Goal: Contribute content: Contribute content

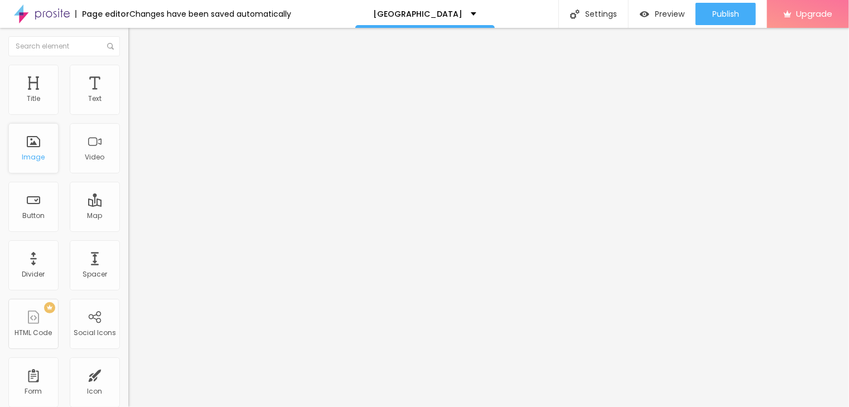
click at [26, 160] on div "Image" at bounding box center [33, 157] width 23 height 8
click at [128, 37] on button "Edit Coluna" at bounding box center [192, 41] width 128 height 26
click at [34, 156] on div "Image" at bounding box center [33, 157] width 23 height 8
drag, startPoint x: 34, startPoint y: 156, endPoint x: 22, endPoint y: 151, distance: 13.5
click at [22, 151] on div "Image" at bounding box center [33, 148] width 50 height 50
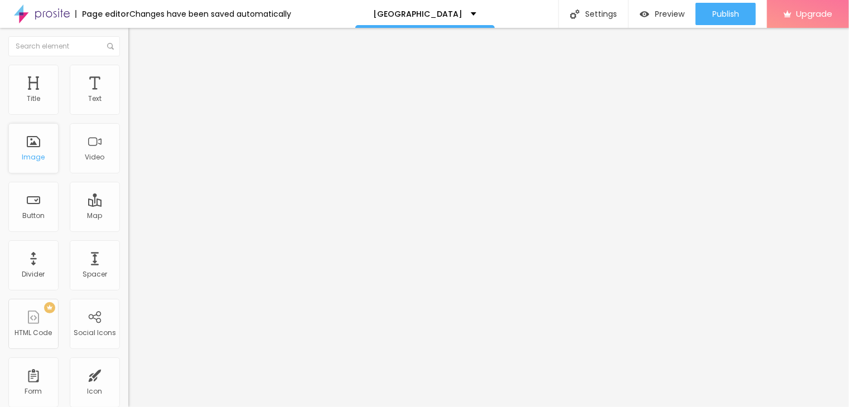
click at [22, 151] on div "Image" at bounding box center [33, 148] width 50 height 50
click at [128, 69] on img at bounding box center [133, 70] width 10 height 10
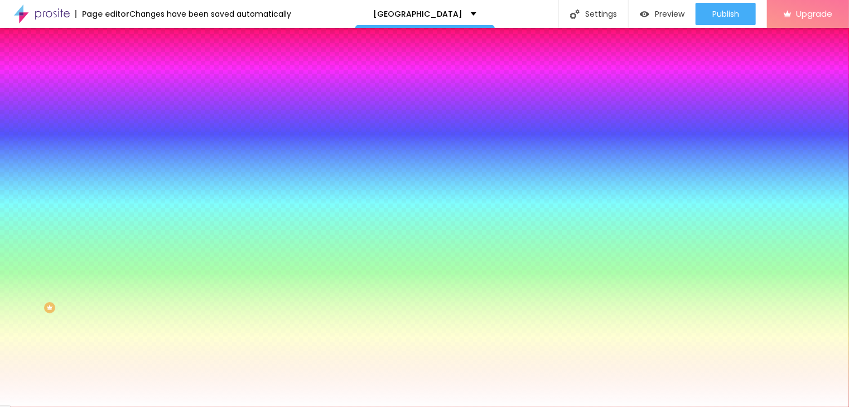
click at [138, 79] on span "Advanced" at bounding box center [156, 83] width 36 height 9
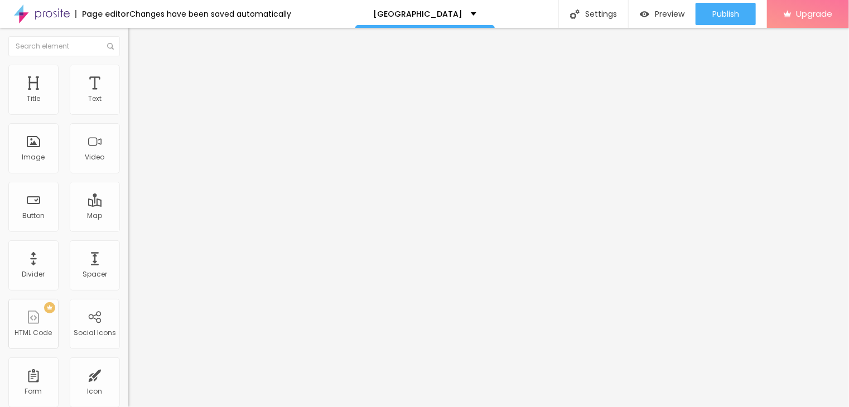
click at [137, 36] on img "button" at bounding box center [141, 40] width 9 height 9
click at [128, 96] on span "Add image" at bounding box center [151, 90] width 46 height 9
click at [137, 41] on img "button" at bounding box center [141, 40] width 9 height 9
click at [128, 96] on span "Add image" at bounding box center [151, 90] width 46 height 9
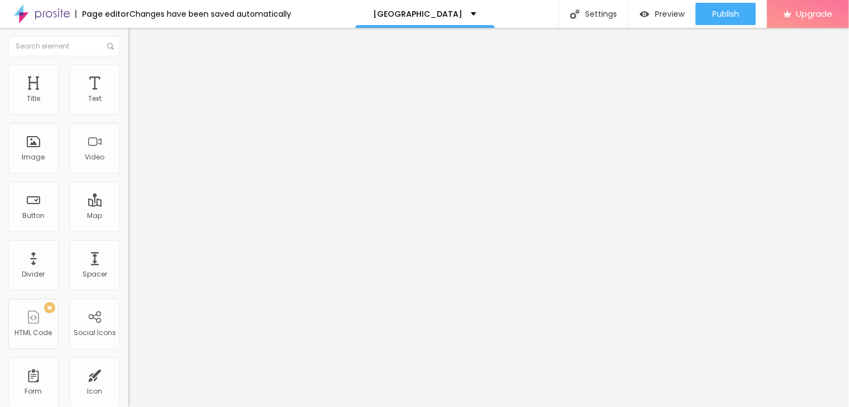
click at [128, 68] on ul "Content Style Advanced" at bounding box center [192, 70] width 128 height 33
click at [138, 77] on span "Style" at bounding box center [146, 72] width 16 height 9
drag, startPoint x: 120, startPoint y: 116, endPoint x: 65, endPoint y: 126, distance: 55.5
click at [128, 126] on div "Size 100 px % 0 Border radius Shadow DISABLED Reset to default" at bounding box center [192, 199] width 128 height 224
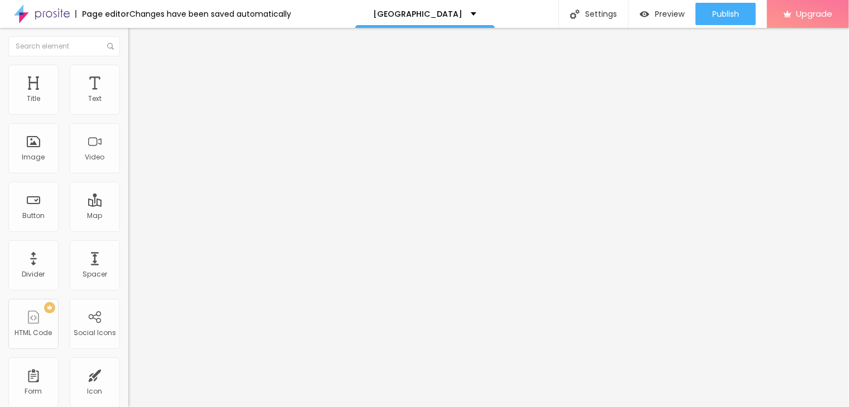
type input "95"
type input "80"
type input "65"
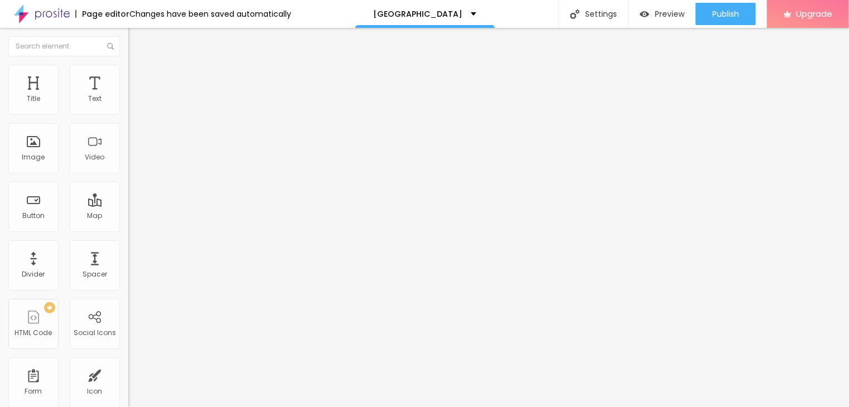
type input "65"
type input "60"
type input "50"
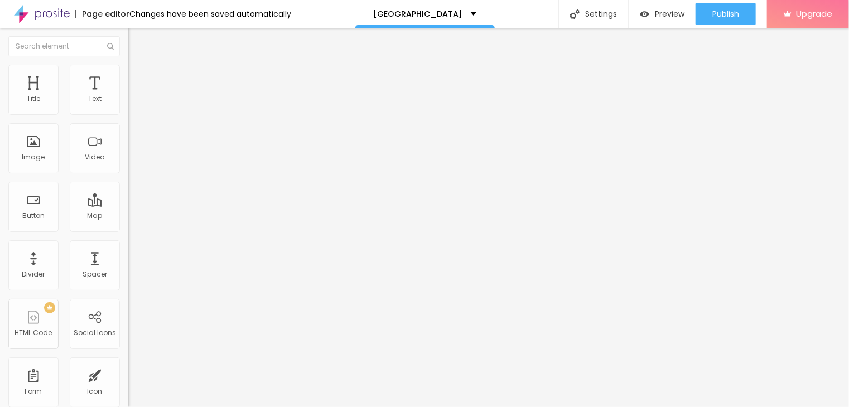
type input "45"
type input "40"
type input "35"
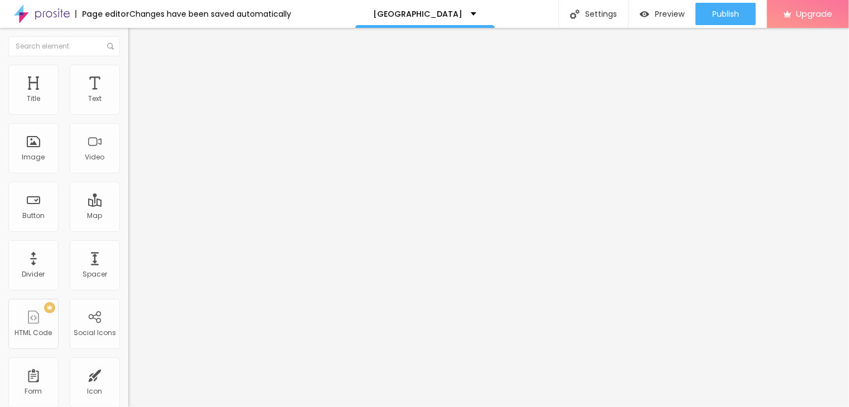
type input "35"
type input "30"
type input "25"
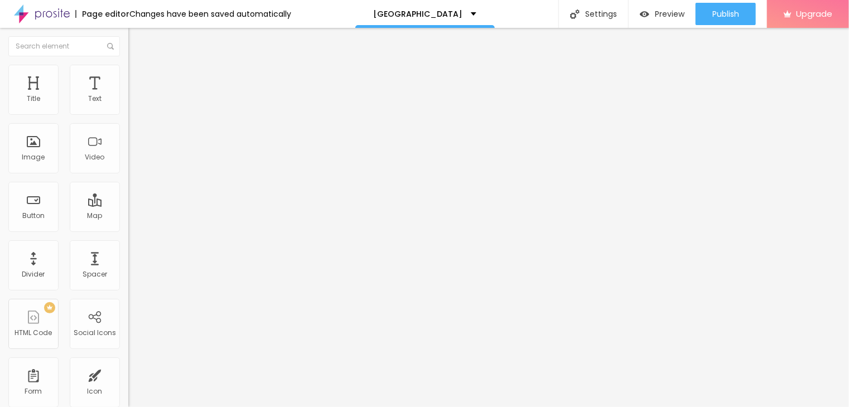
type input "20"
type input "15"
type input "10"
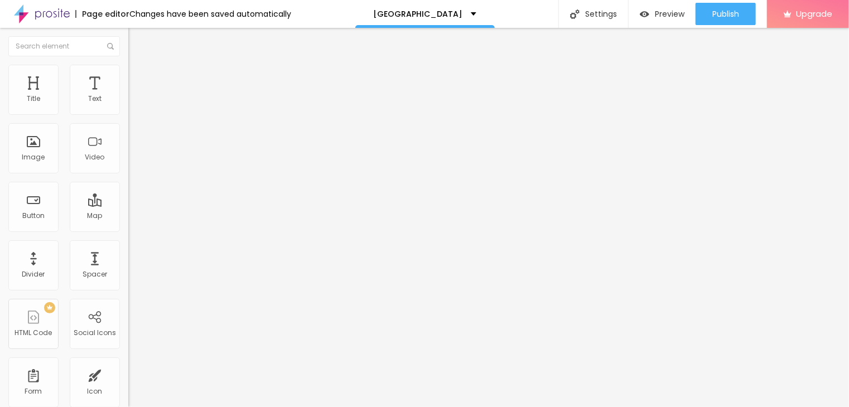
drag, startPoint x: 115, startPoint y: 117, endPoint x: 8, endPoint y: 131, distance: 108.0
type input "10"
click at [128, 114] on input "range" at bounding box center [164, 109] width 72 height 9
click at [11, 43] on input "text" at bounding box center [64, 46] width 112 height 20
click at [128, 65] on li "Advanced" at bounding box center [192, 70] width 128 height 11
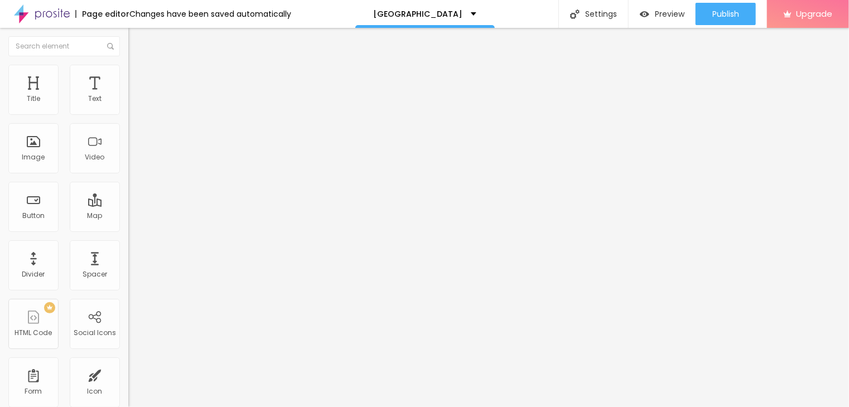
type input "19"
type input "22"
type input "23"
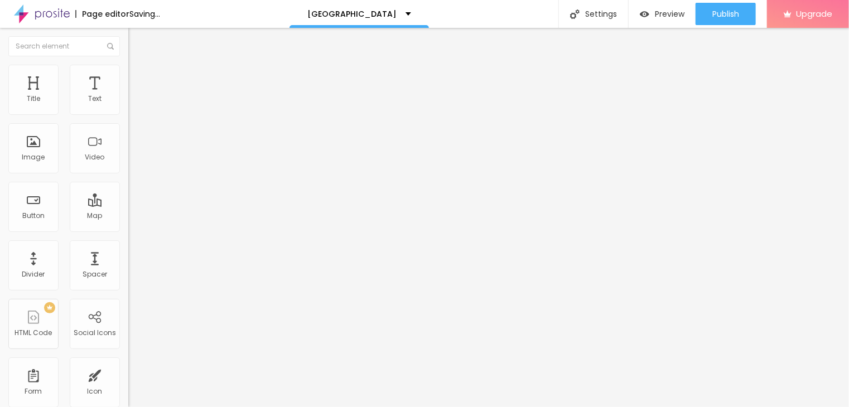
type input "23"
type input "24"
type input "25"
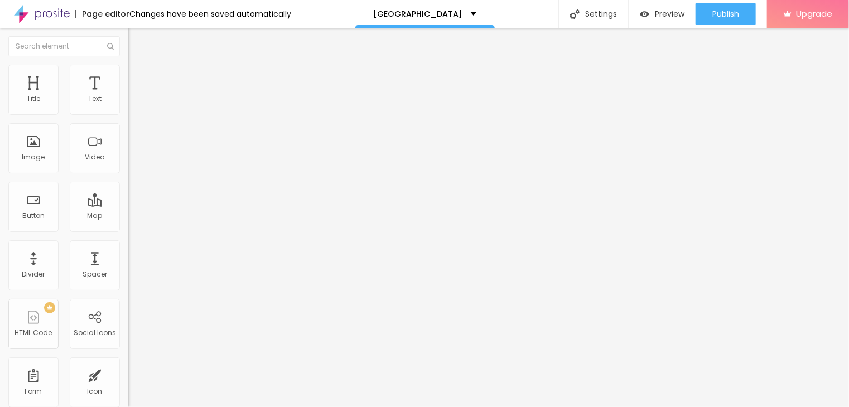
type input "26"
type input "25"
type input "23"
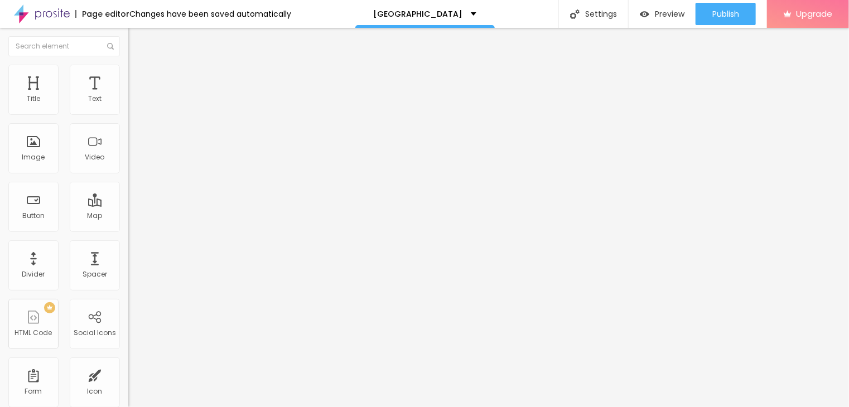
type input "23"
type input "22"
type input "19"
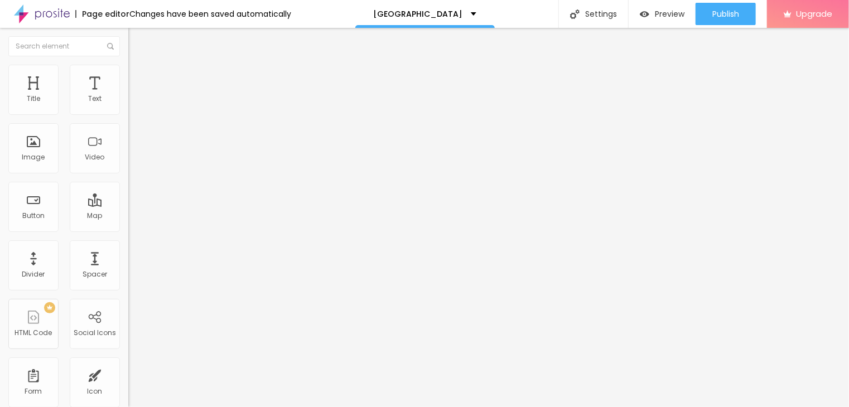
type input "18"
type input "16"
type input "14"
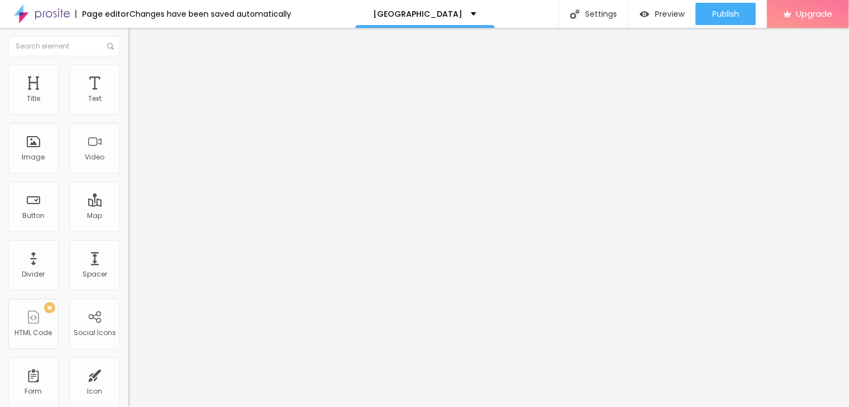
type input "14"
type input "13"
type input "12"
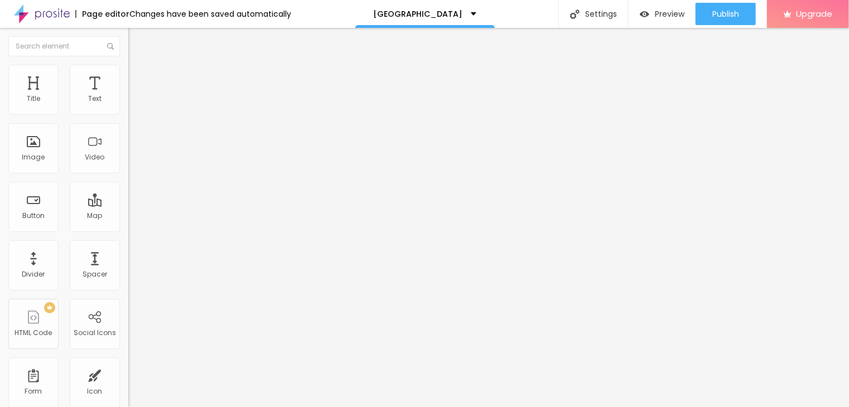
type input "11"
type input "10"
click at [128, 205] on input "range" at bounding box center [164, 209] width 72 height 9
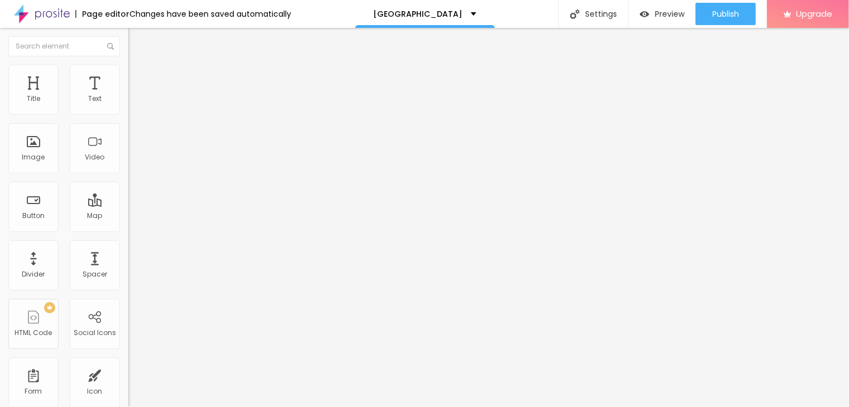
type input "13"
type input "15"
type input "16"
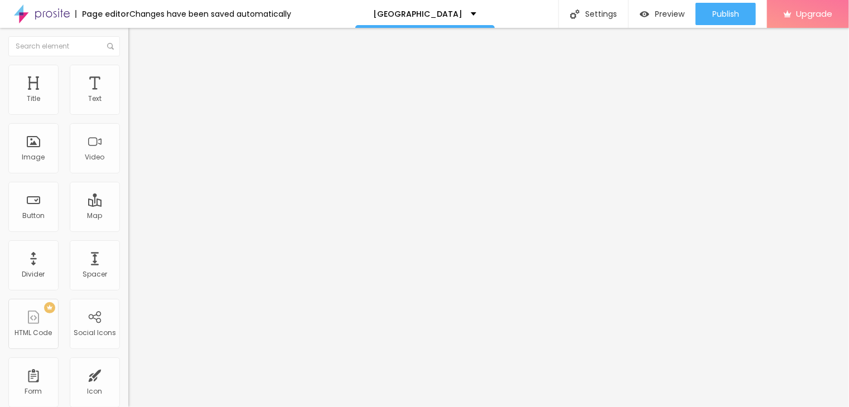
type input "16"
type input "17"
type input "18"
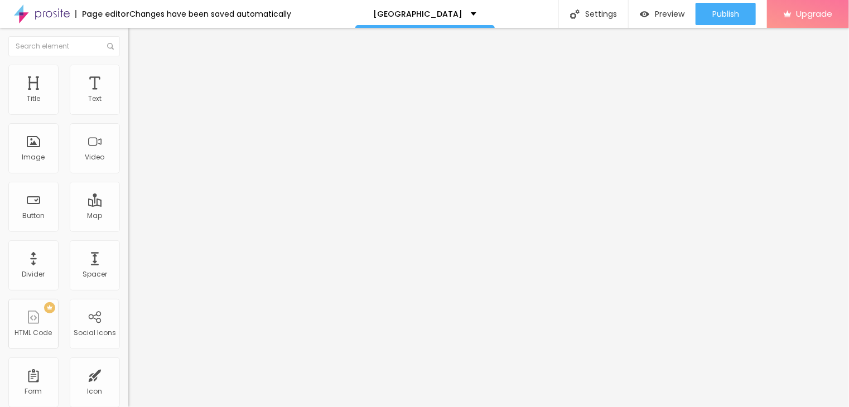
type input "19"
type input "20"
type input "22"
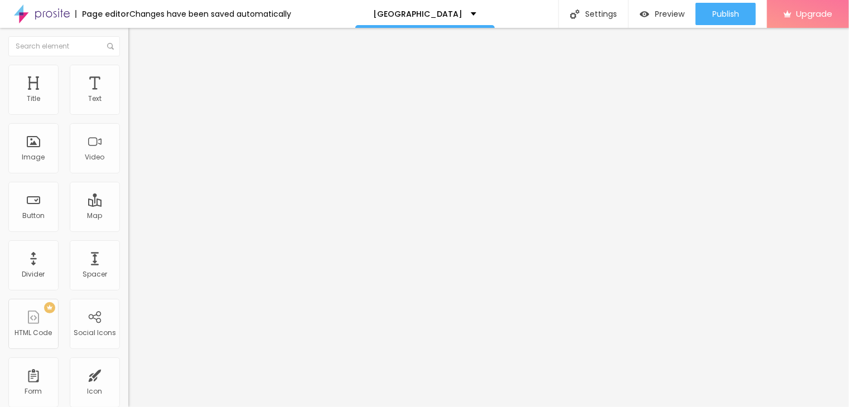
type input "22"
type input "23"
type input "25"
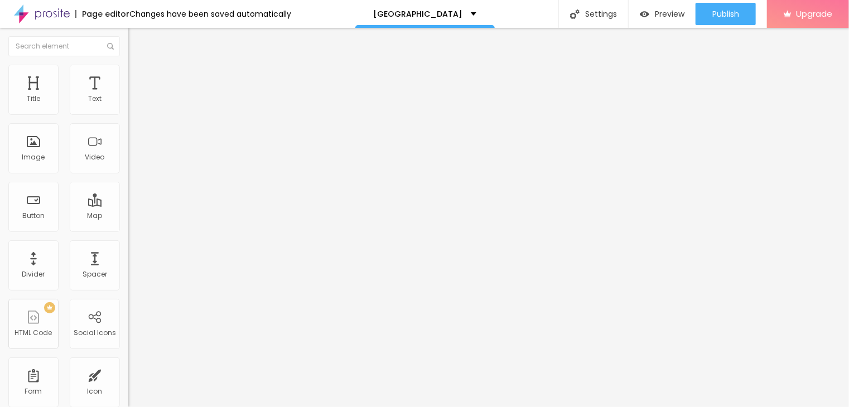
type input "17"
type input "16"
type input "6"
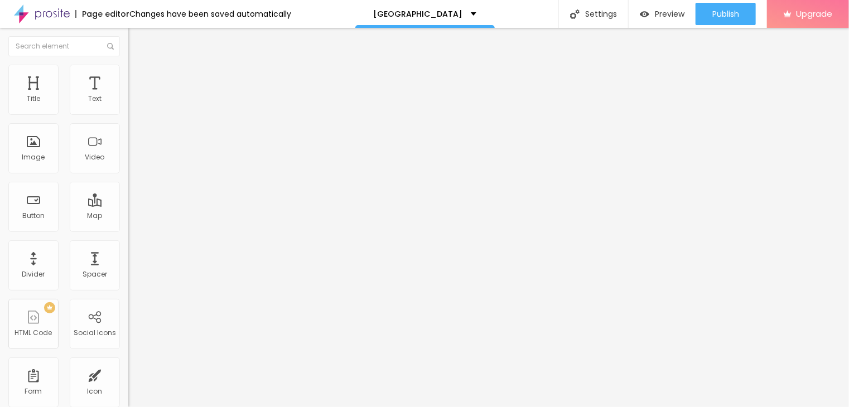
type input "6"
type input "4"
type input "1"
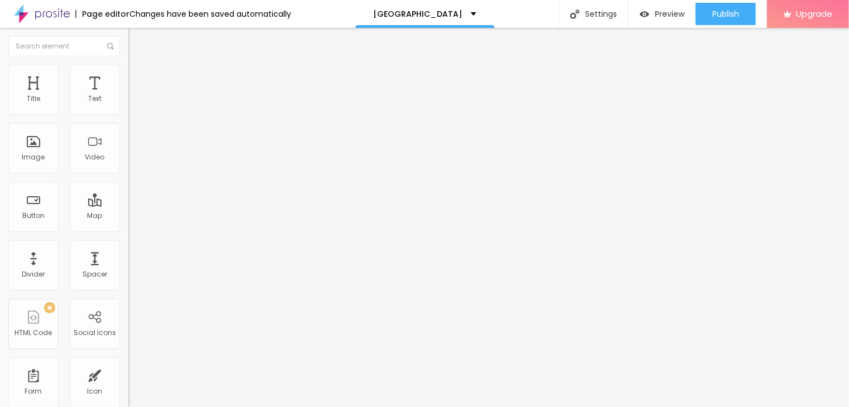
type input "0"
type input "1"
type input "4"
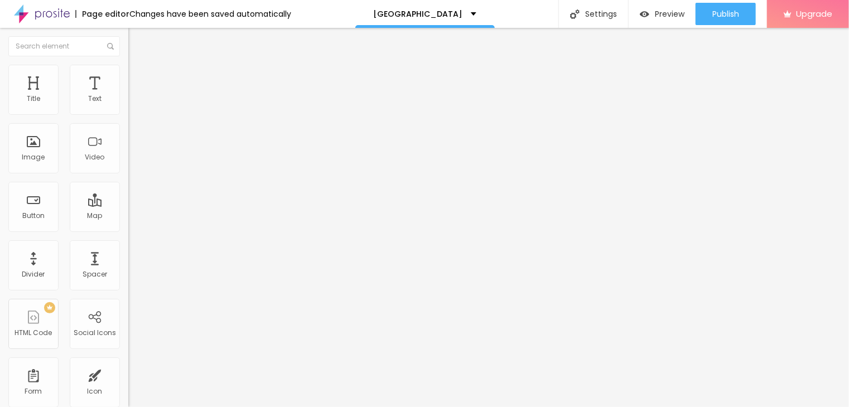
type input "4"
type input "5"
type input "6"
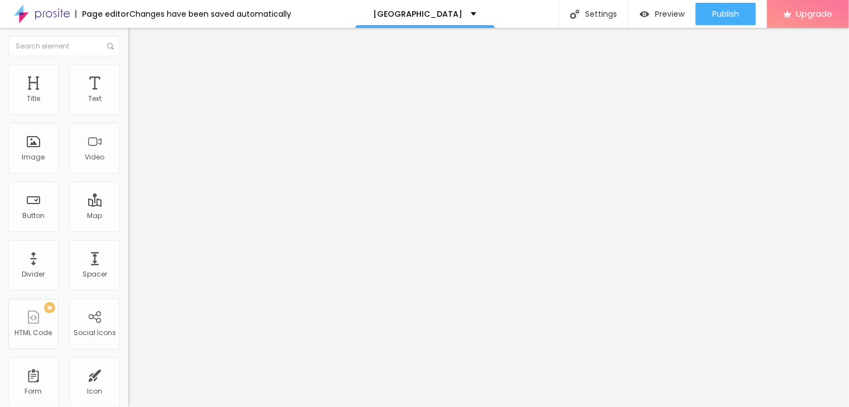
type input "7"
type input "8"
type input "10"
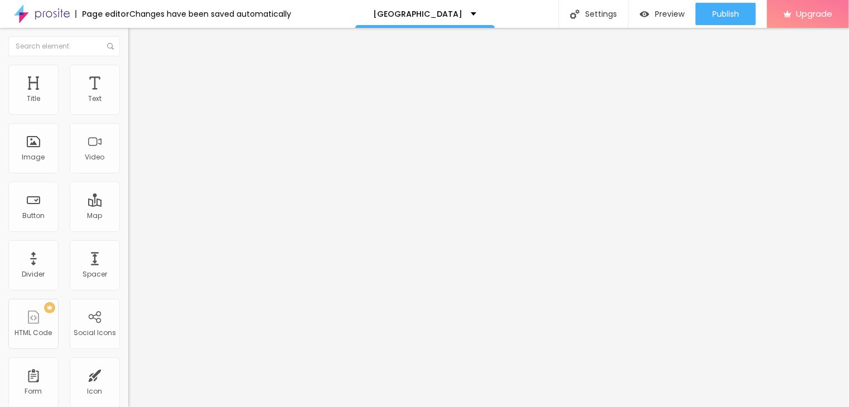
type input "10"
click at [128, 363] on input "range" at bounding box center [164, 367] width 72 height 9
click at [128, 65] on li "Style" at bounding box center [192, 59] width 128 height 11
click at [128, 165] on button "button" at bounding box center [136, 159] width 16 height 12
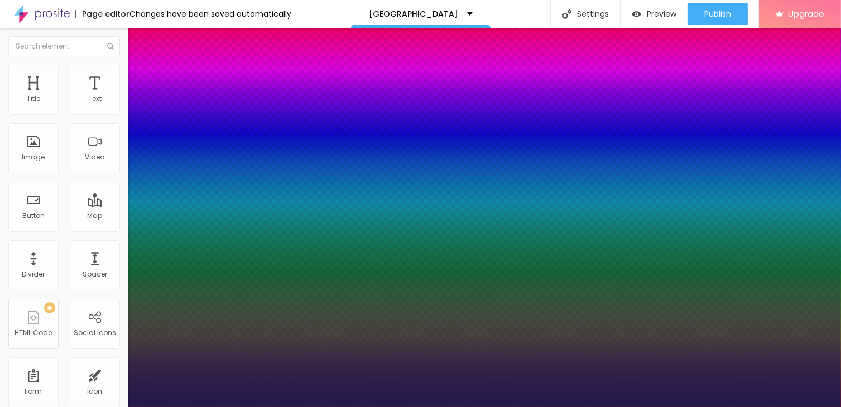
type input "1"
type input "10"
type input "1"
type input "10"
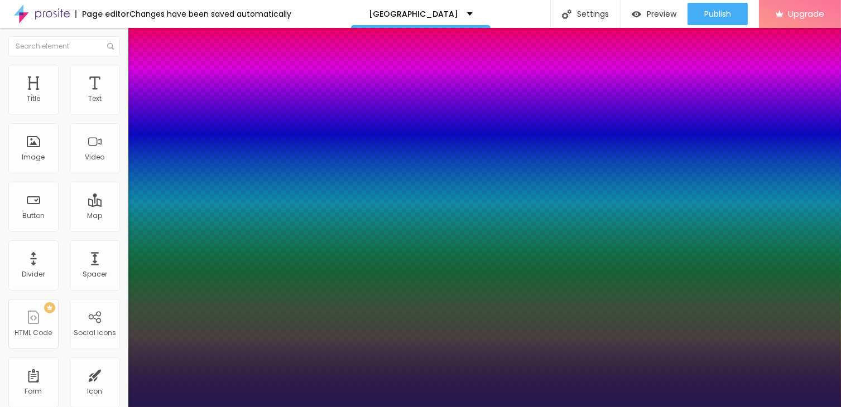
type input "1"
type input "11"
type input "1"
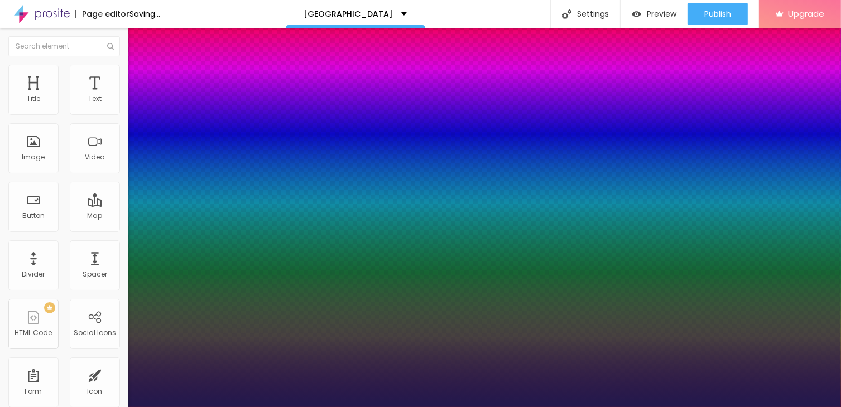
type input "10"
type input "1"
type input "8"
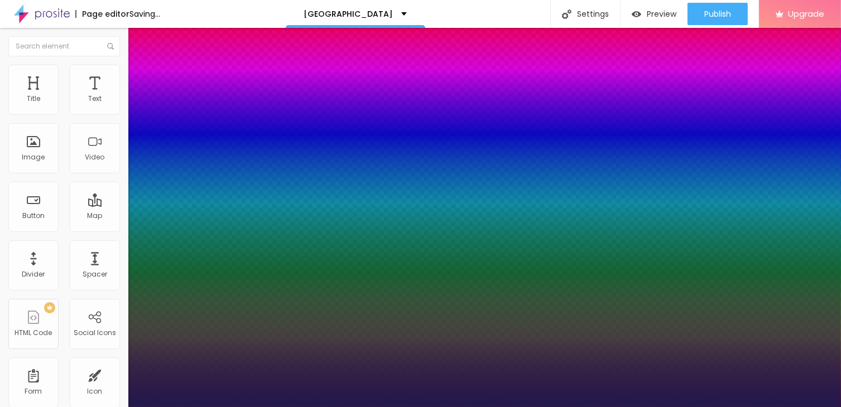
type input "1"
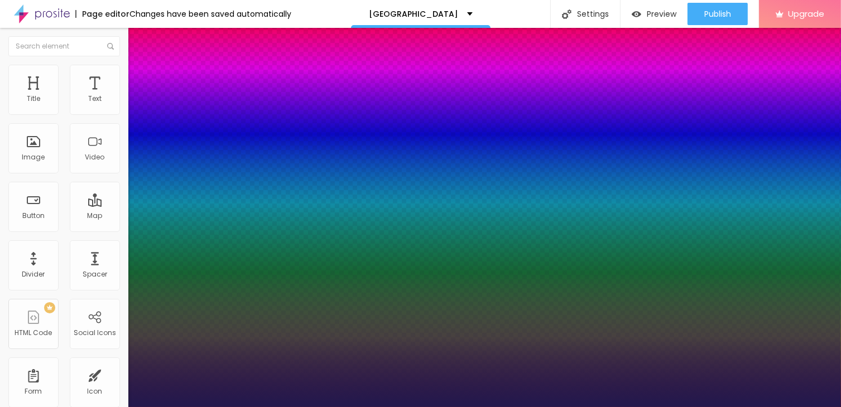
type input "9"
type input "1"
type input "10"
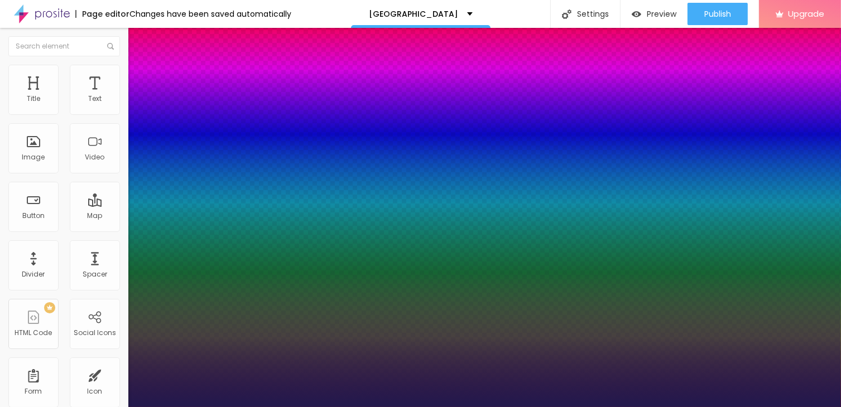
type input "1"
type input "11"
type input "1"
type input "14"
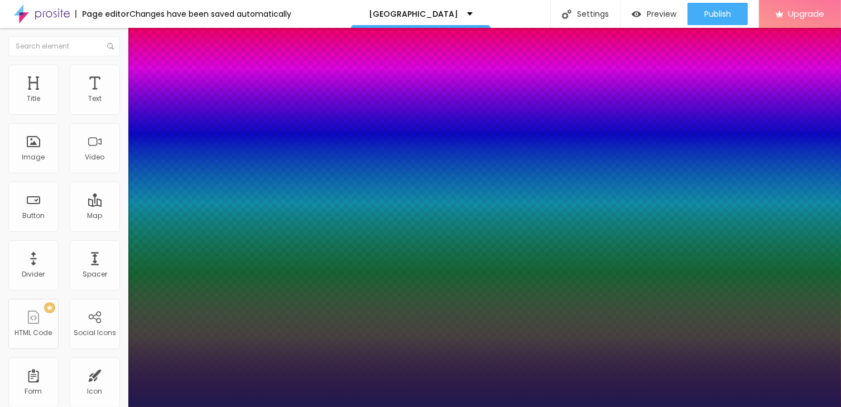
type input "14"
type input "1"
type input "15"
type input "1"
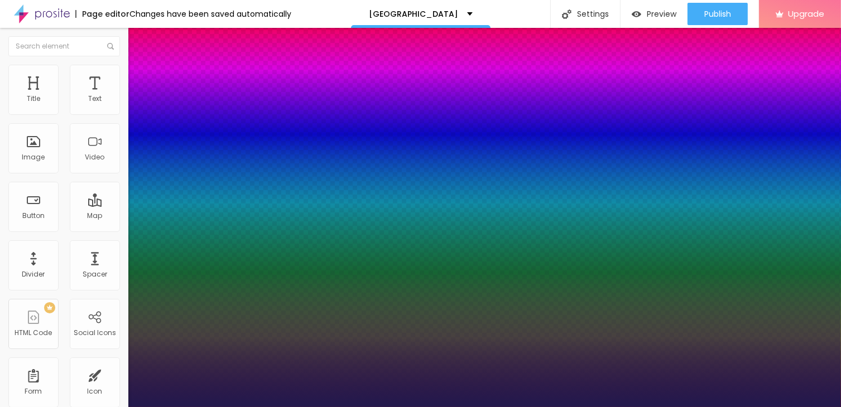
type input "16"
type input "1"
type input "17"
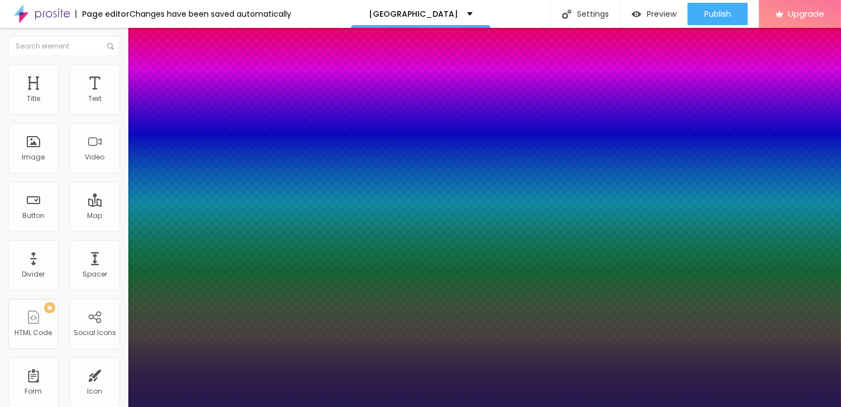
type input "1"
type input "21"
type input "1"
type input "22"
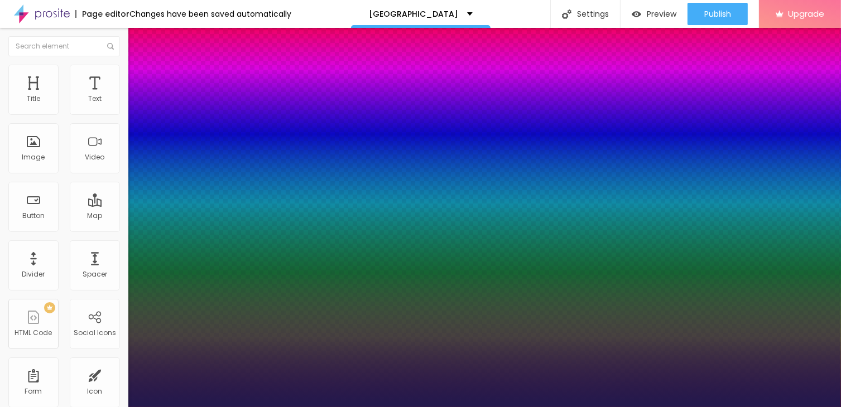
type input "22"
type input "1"
type input "24"
type input "1"
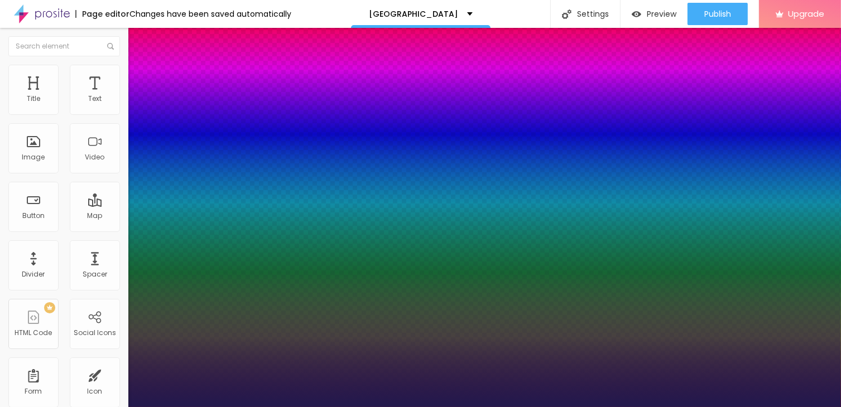
type input "26"
type input "1"
type input "27"
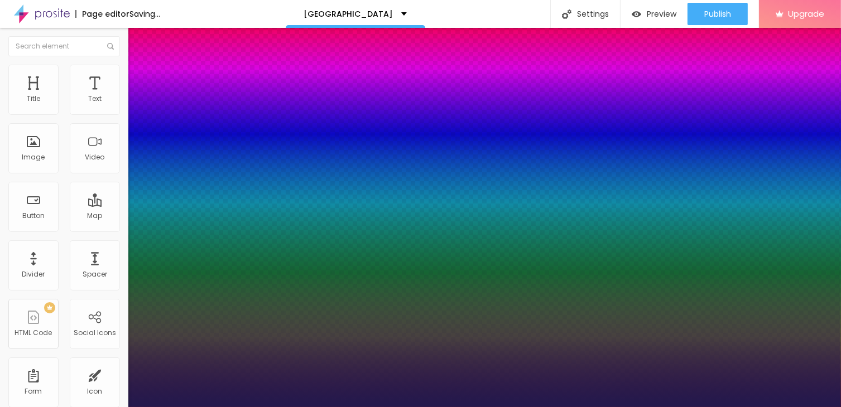
type input "1"
type input "28"
type input "1"
type input "29"
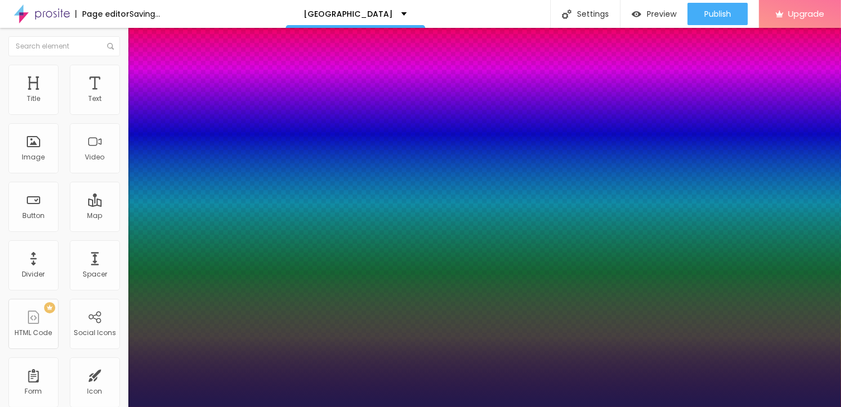
type input "29"
type input "1"
type input "30"
type input "1"
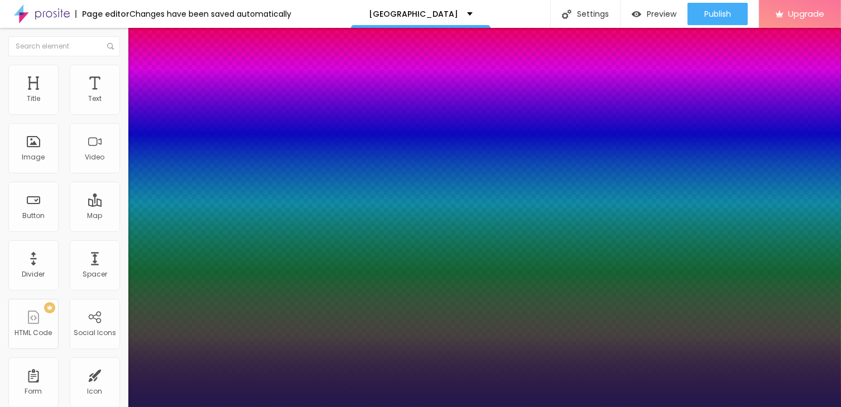
type input "32"
type input "1"
drag, startPoint x: 145, startPoint y: 313, endPoint x: 165, endPoint y: 311, distance: 20.2
type input "32"
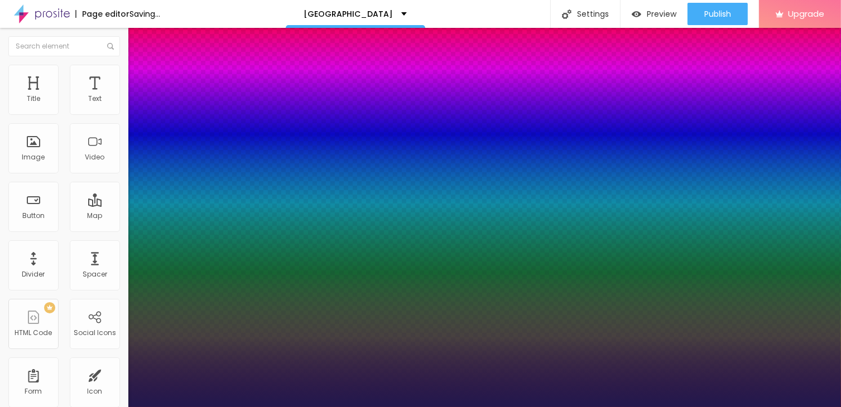
type input "1"
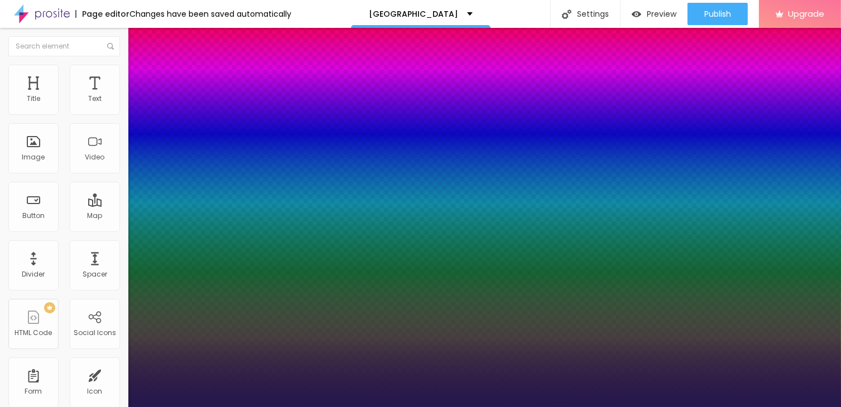
type input "0.2"
type input "1"
type input "0.3"
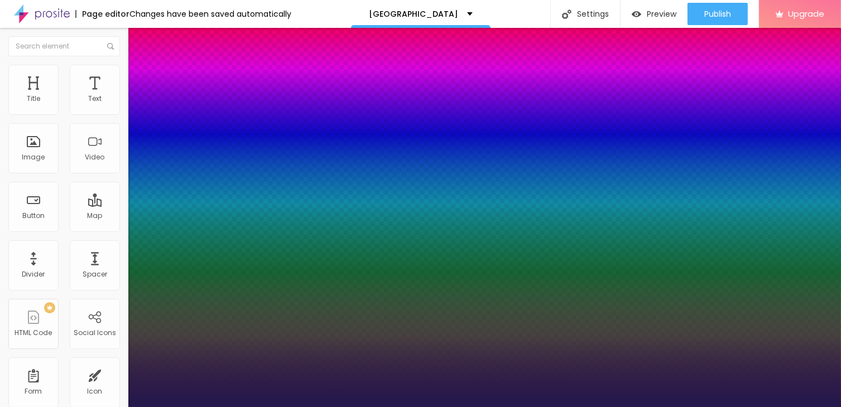
type input "1"
type input "0.4"
type input "1"
type input "0.5"
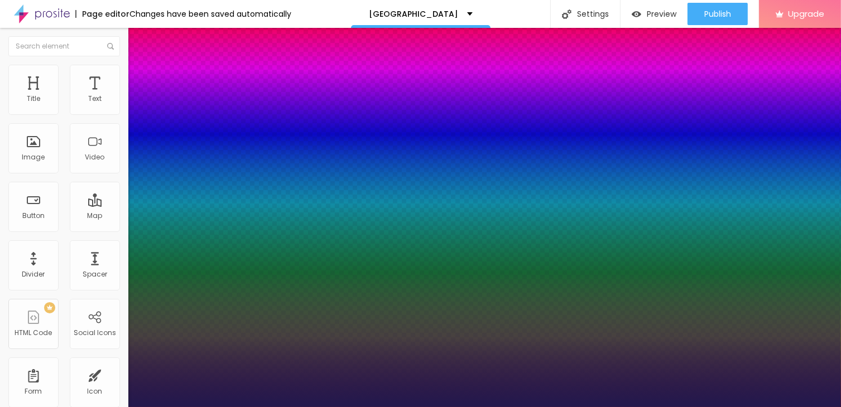
type input "0.5"
type input "1"
type input "0.6"
type input "1"
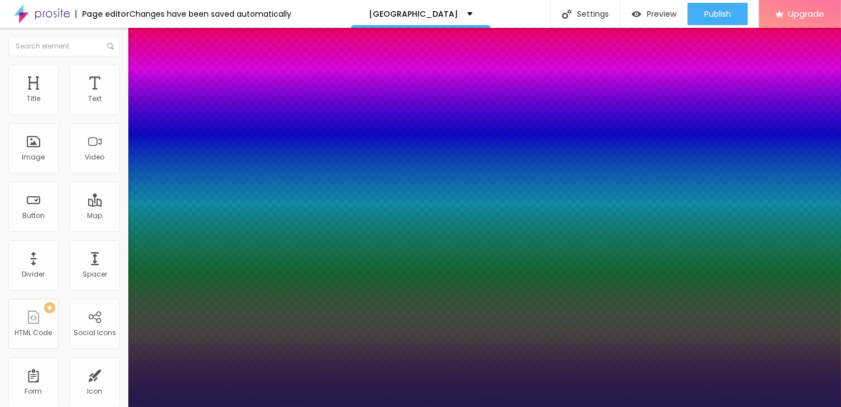
type input "0.8"
type input "1"
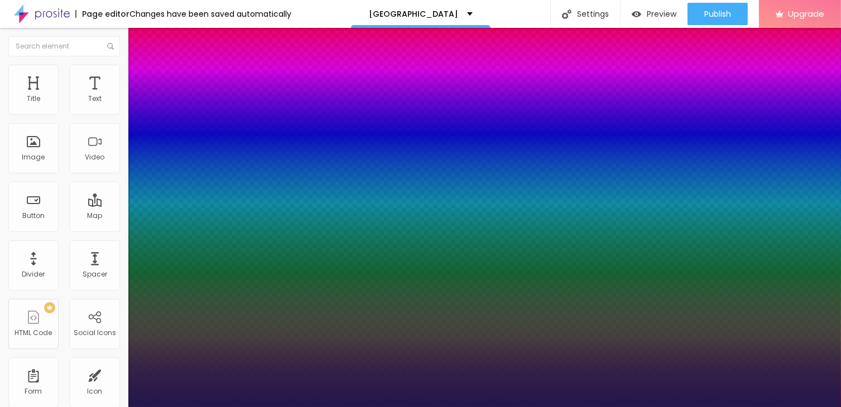
type input "1"
type input "1.3"
type input "1"
type input "1.4"
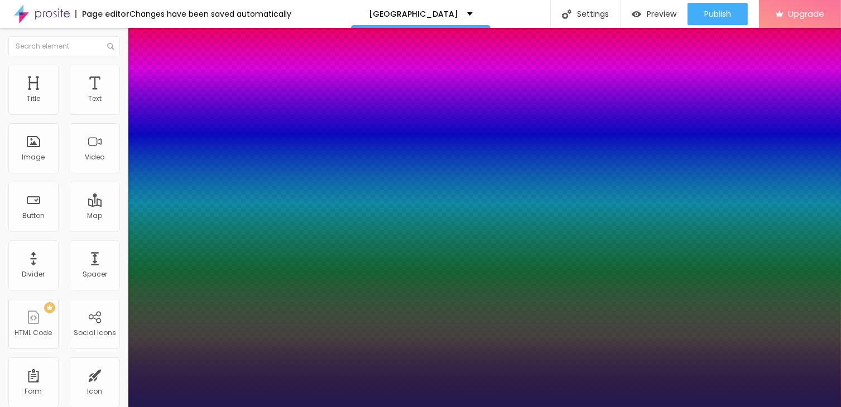
type input "1.4"
type input "1"
type input "1.5"
drag, startPoint x: 141, startPoint y: 339, endPoint x: 149, endPoint y: 338, distance: 8.4
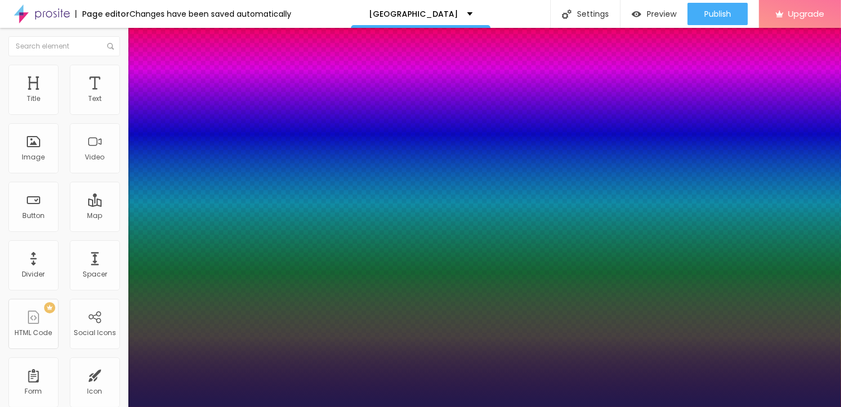
click at [797, 407] on div at bounding box center [420, 407] width 841 height 0
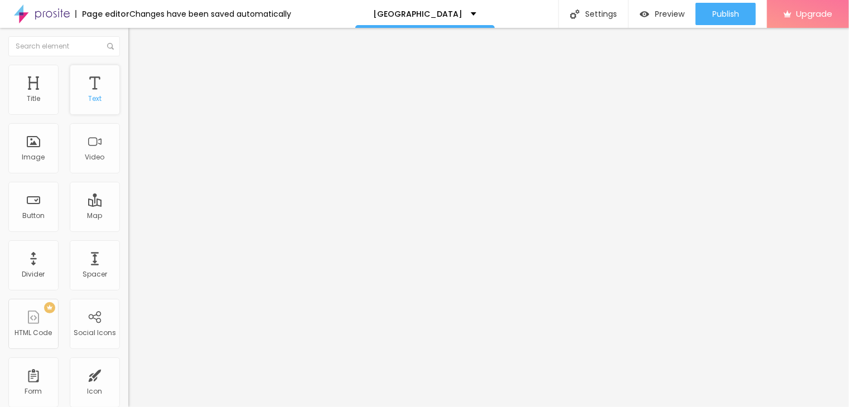
click at [85, 90] on div "Text" at bounding box center [95, 90] width 50 height 50
click at [128, 105] on input "Click me" at bounding box center [195, 99] width 134 height 11
drag, startPoint x: 54, startPoint y: 124, endPoint x: -4, endPoint y: 122, distance: 58.7
click at [0, 122] on html "Page editor Changes have been saved automatically Greenville Senior High School…" at bounding box center [424, 203] width 849 height 407
paste input "→ VIEW DOCUMENT HERE"
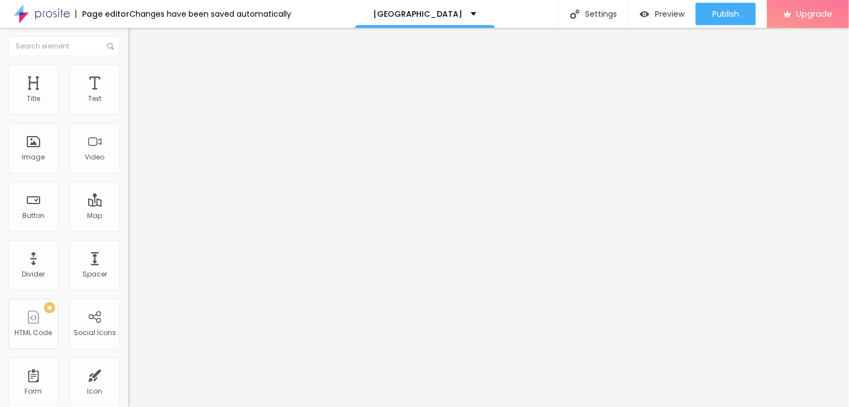
click at [128, 229] on input "https://" at bounding box center [195, 224] width 134 height 11
click at [128, 228] on input "https://" at bounding box center [195, 224] width 134 height 11
paste input "[URL][DOMAIN_NAME]"
drag, startPoint x: 61, startPoint y: 230, endPoint x: -4, endPoint y: 236, distance: 65.5
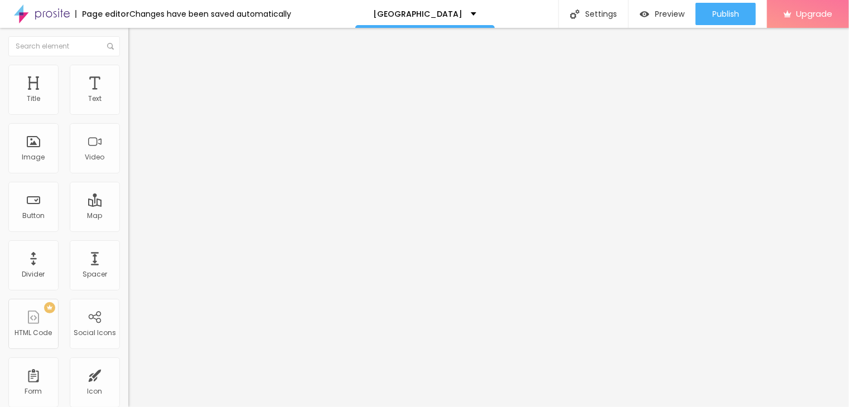
click at [0, 236] on html "Page editor Changes have been saved automatically Greenville Senior High School…" at bounding box center [424, 203] width 849 height 407
paste input "[URL][DOMAIN_NAME]"
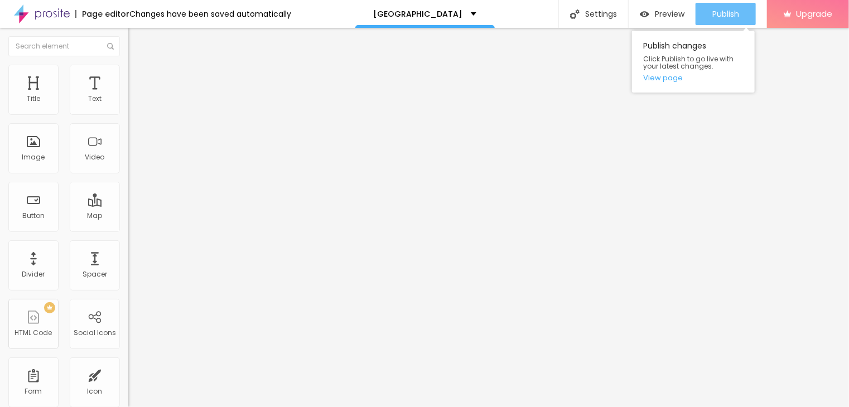
click at [725, 13] on span "Publish" at bounding box center [726, 13] width 27 height 9
click at [667, 76] on link "View page" at bounding box center [693, 77] width 100 height 7
